Goal: Find specific page/section: Find specific page/section

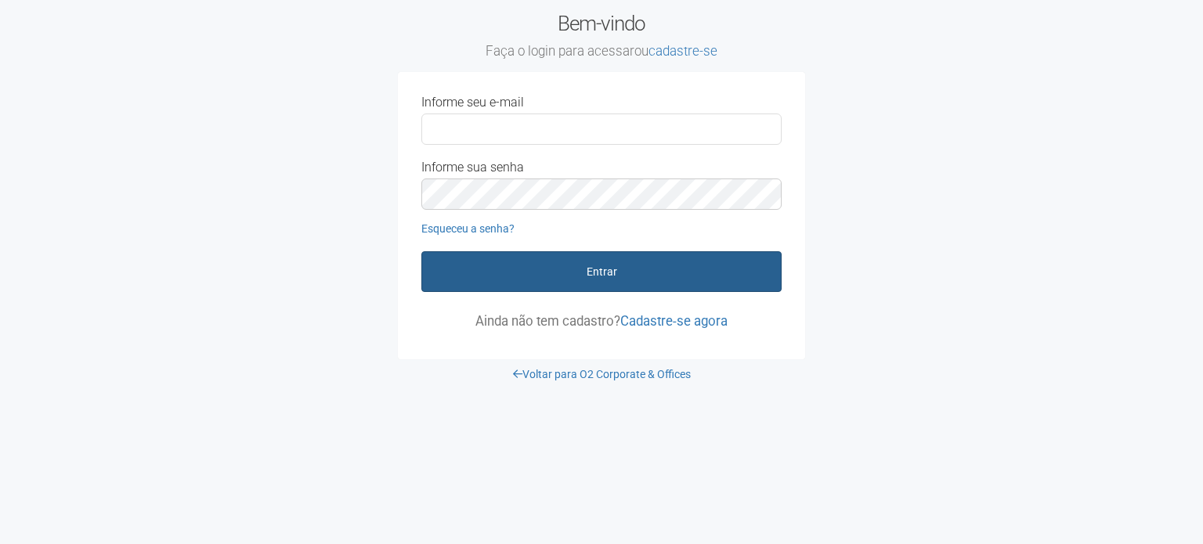
type input "**********"
click at [518, 272] on button "Entrar" at bounding box center [601, 271] width 360 height 41
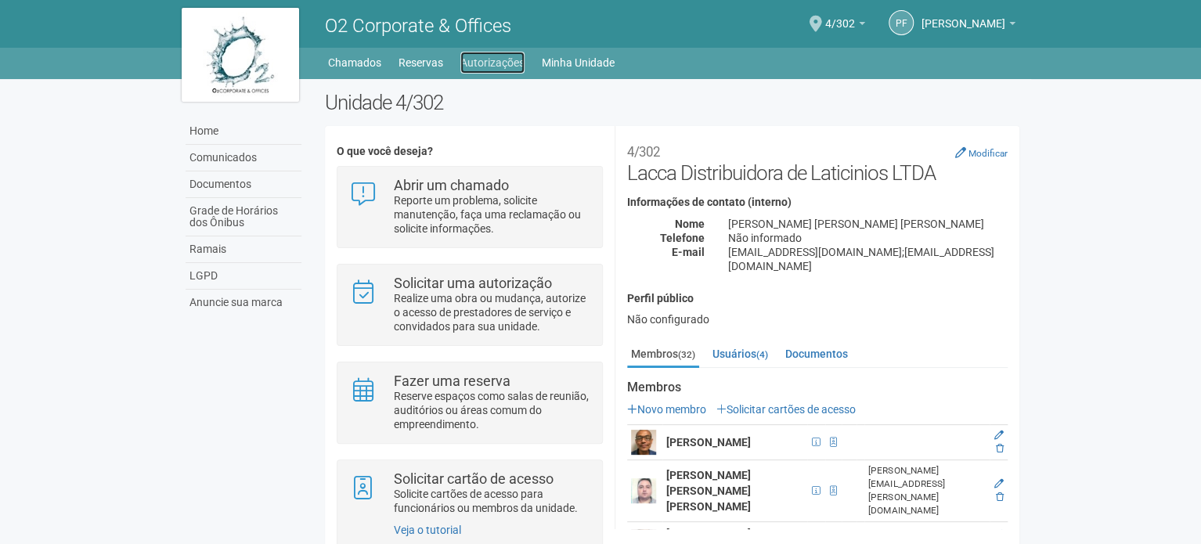
click at [497, 70] on link "Autorizações" at bounding box center [492, 63] width 64 height 22
